Goal: Task Accomplishment & Management: Manage account settings

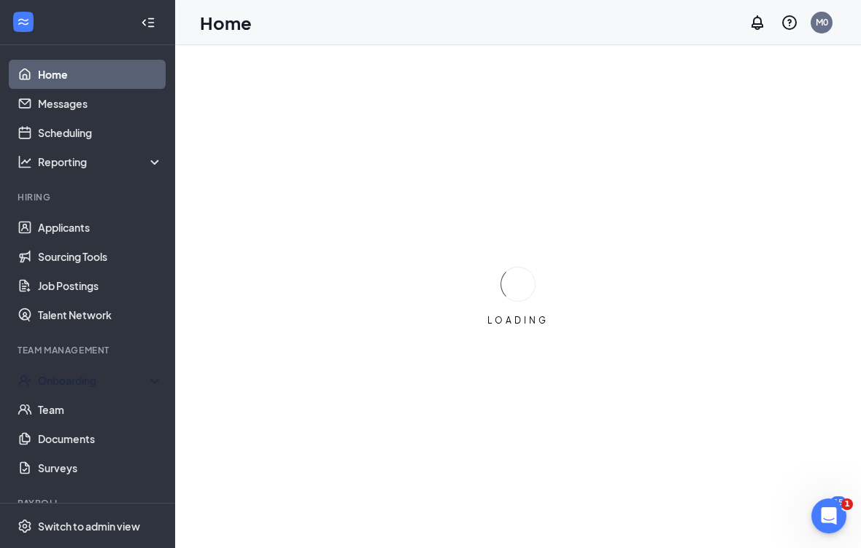
click at [84, 375] on div "Onboarding" at bounding box center [94, 380] width 112 height 15
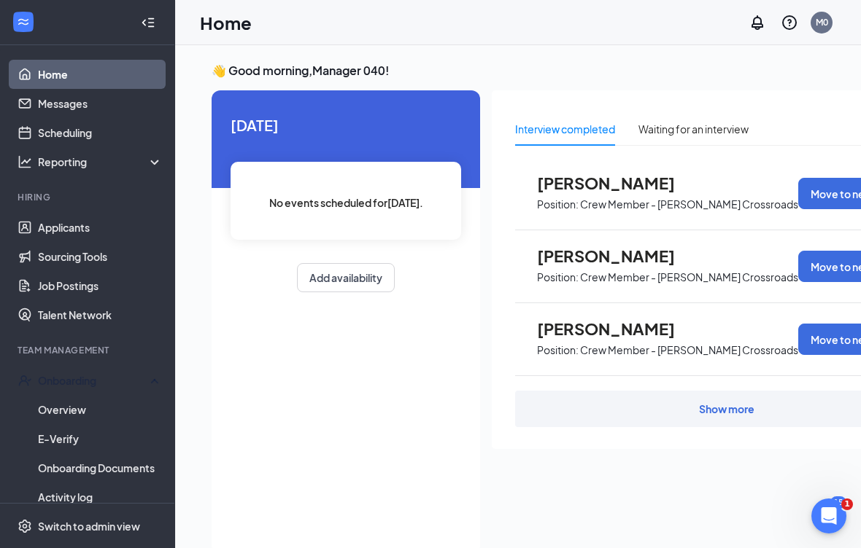
click at [101, 410] on link "Overview" at bounding box center [100, 409] width 125 height 29
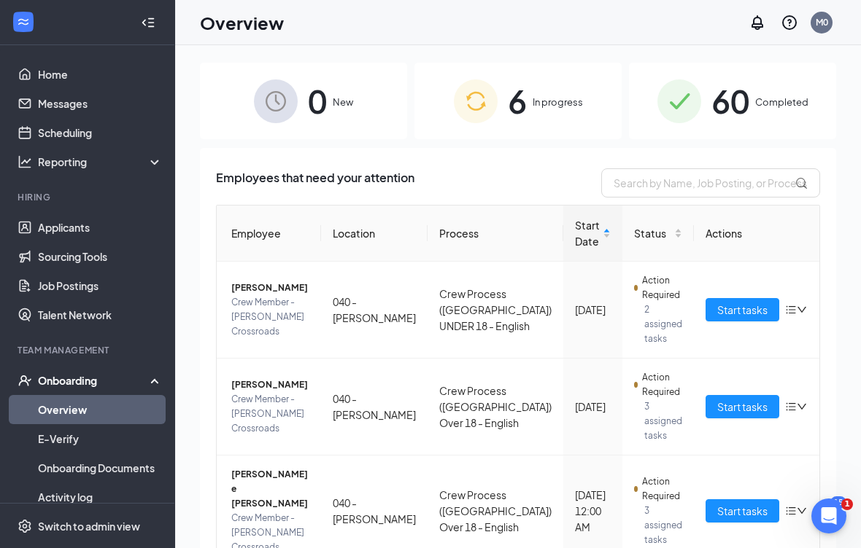
click at [737, 300] on button "Start tasks" at bounding box center [742, 309] width 74 height 23
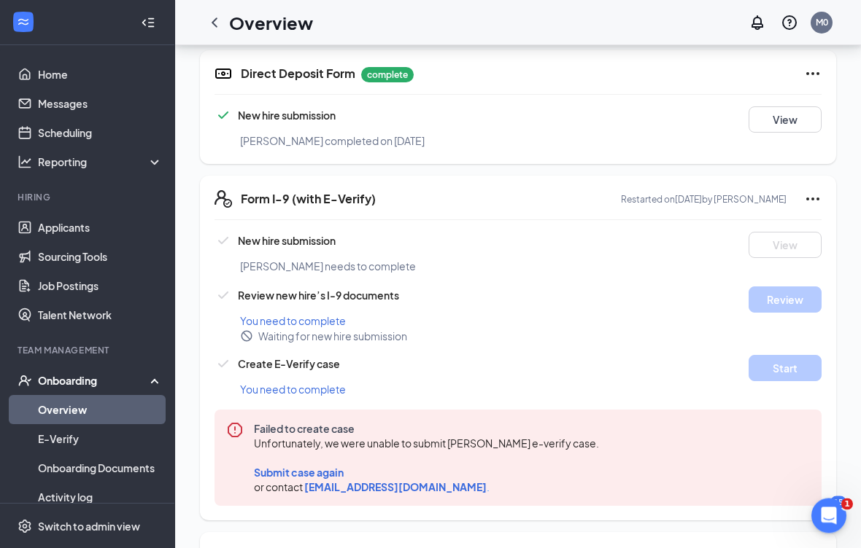
scroll to position [1149, 0]
click at [810, 190] on icon "Ellipses" at bounding box center [813, 199] width 18 height 18
click at [500, 328] on div "Waiting for new hire submission" at bounding box center [543, 335] width 607 height 15
click at [318, 480] on span "[EMAIL_ADDRESS][DOMAIN_NAME]" at bounding box center [395, 486] width 182 height 13
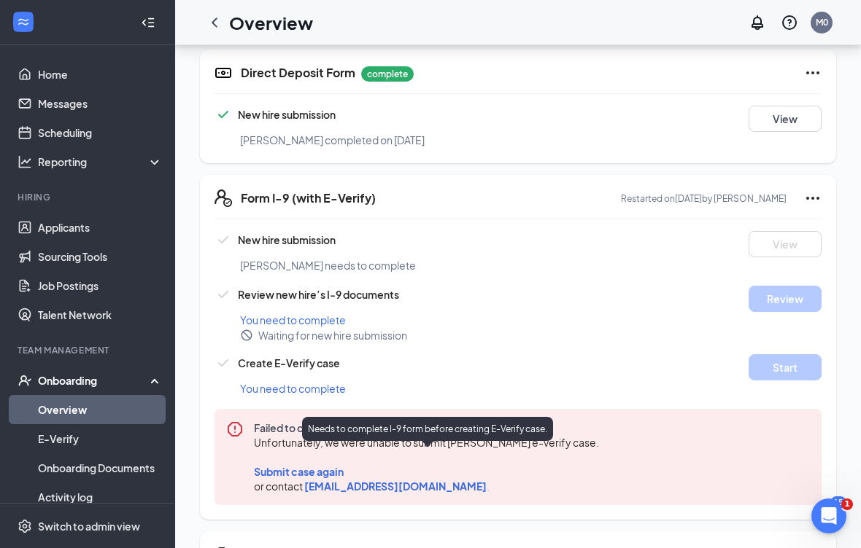
click at [310, 465] on span "Submit case again" at bounding box center [299, 471] width 90 height 13
click at [306, 465] on span "Submit case again" at bounding box center [299, 471] width 90 height 13
click at [293, 465] on span "Submit case again" at bounding box center [299, 471] width 90 height 13
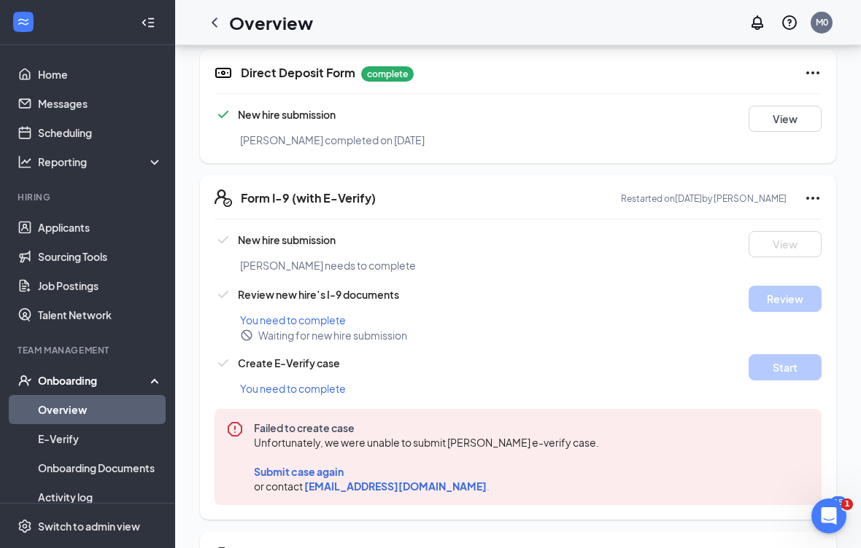
click at [247, 444] on div "Failed to create case Unfortunately, we were unable to submit [PERSON_NAME] e-v…" at bounding box center [517, 457] width 607 height 96
click at [251, 451] on div "Failed to create case Unfortunately, we were unable to submit [PERSON_NAME] e-v…" at bounding box center [517, 457] width 607 height 96
click at [312, 465] on span "Submit case again" at bounding box center [299, 471] width 90 height 13
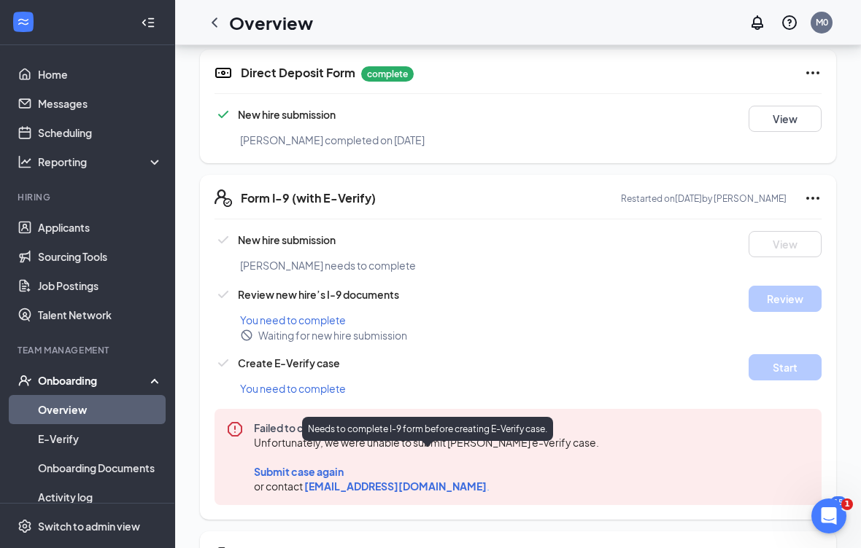
click at [292, 465] on span "Submit case again" at bounding box center [299, 471] width 90 height 13
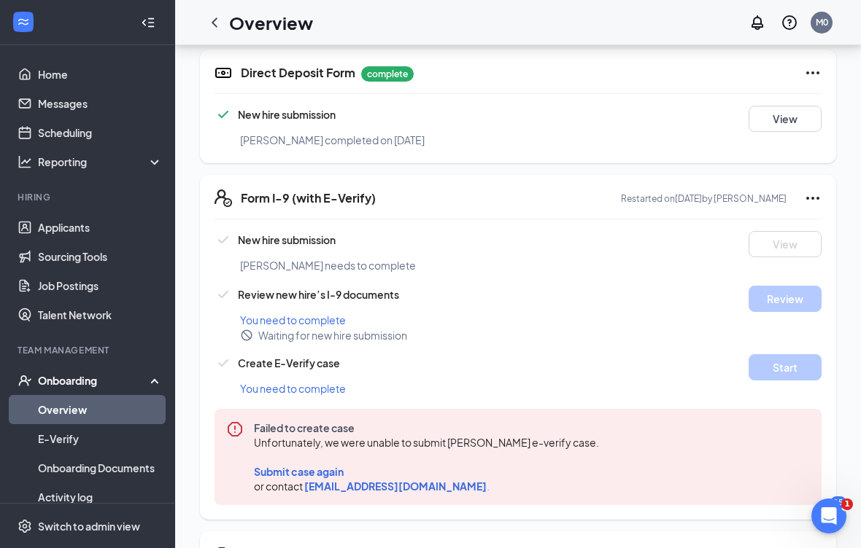
click at [611, 328] on div "Waiting for new hire submission" at bounding box center [543, 335] width 607 height 15
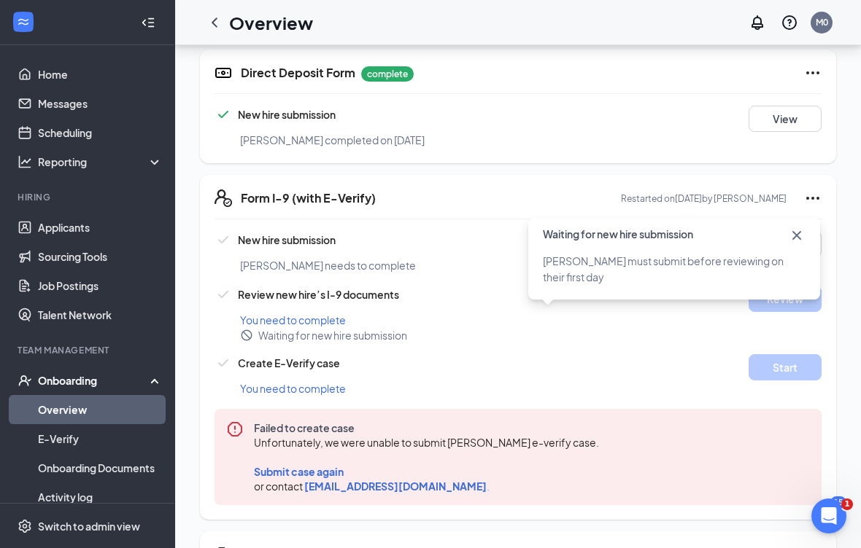
click at [669, 328] on div "Waiting for new hire submission" at bounding box center [543, 335] width 607 height 15
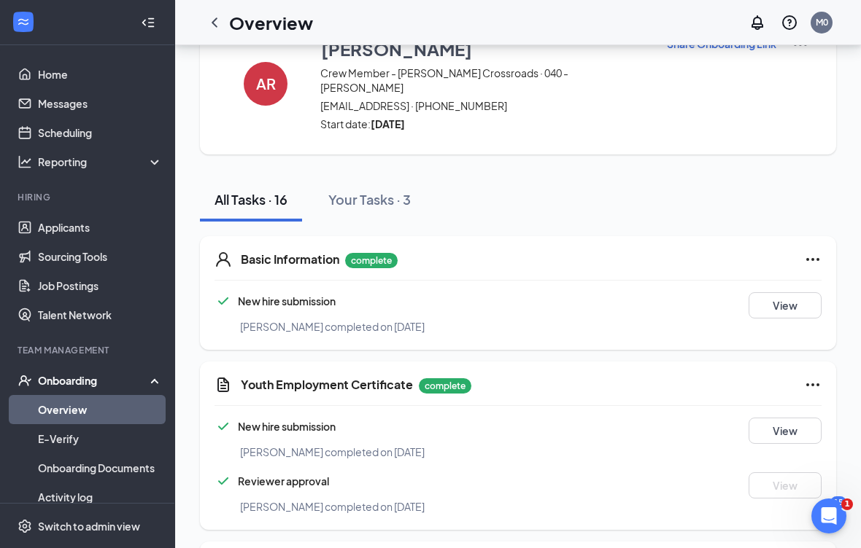
scroll to position [0, 0]
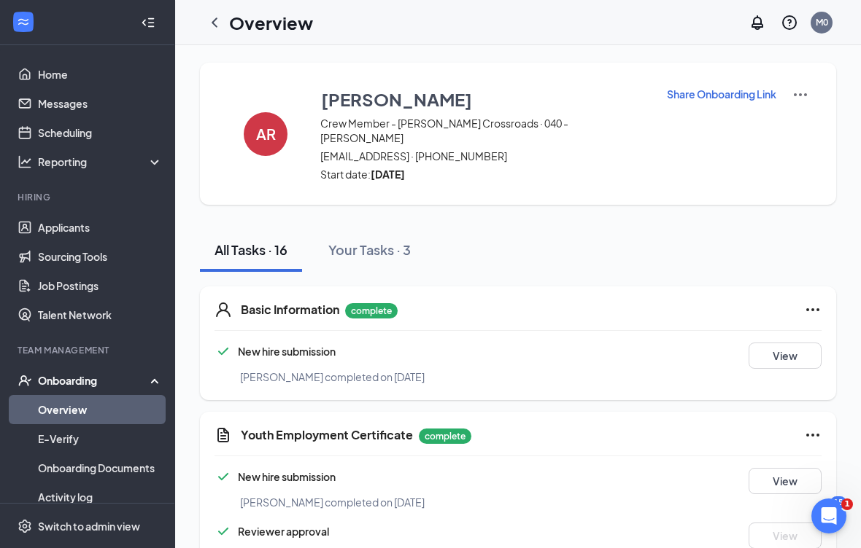
click at [731, 101] on p "Share Onboarding Link" at bounding box center [721, 94] width 109 height 15
type textarea "Hi [PERSON_NAME], This is a gentle reminder to complete your onboarding before …"
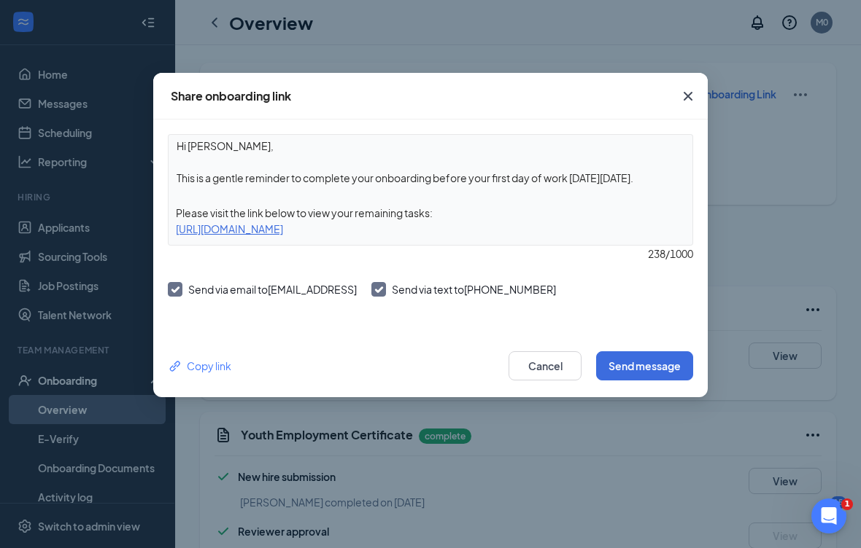
click at [638, 367] on button "Send message" at bounding box center [644, 366] width 97 height 29
